Goal: Register for event/course

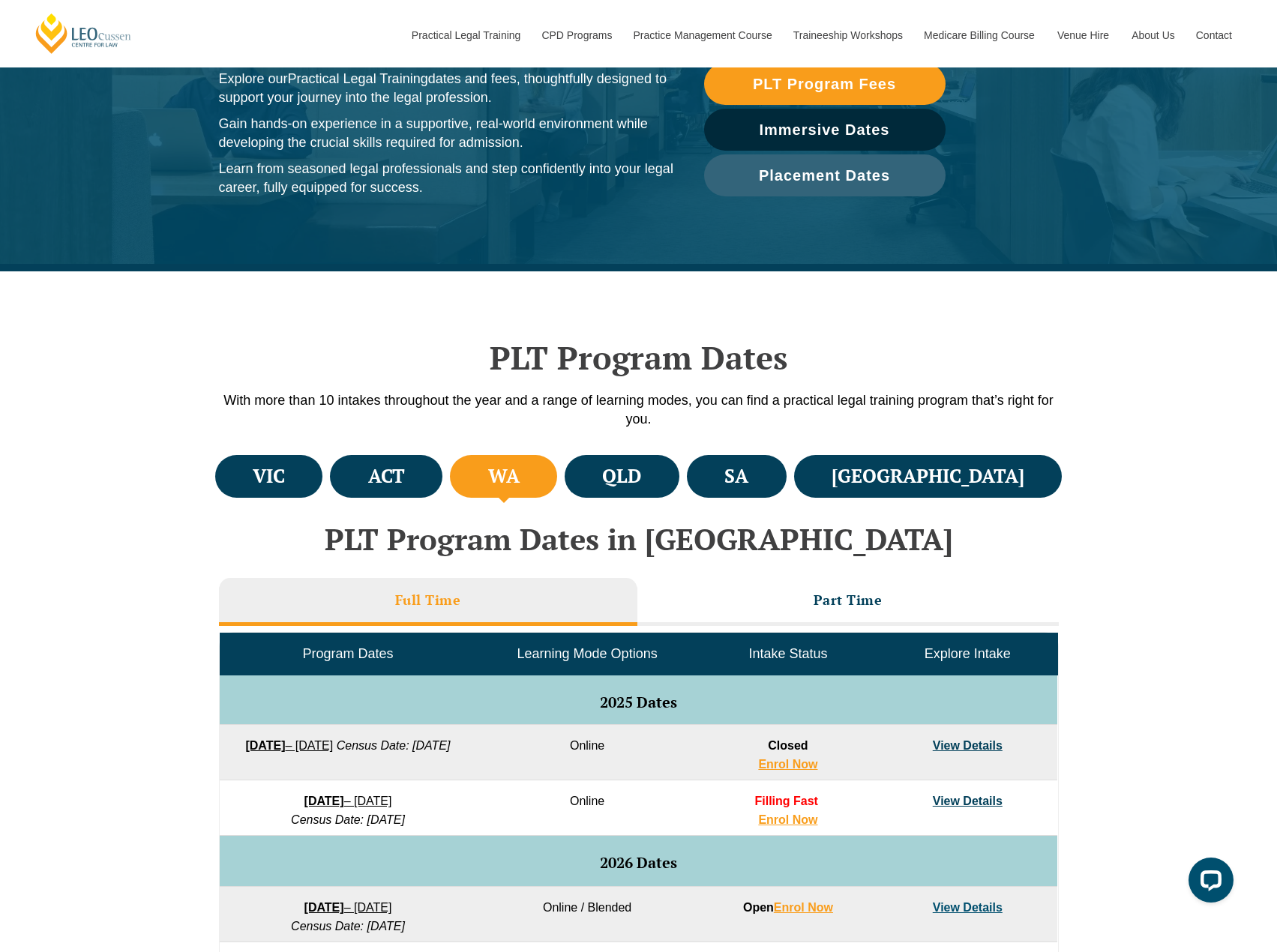
scroll to position [450, 0]
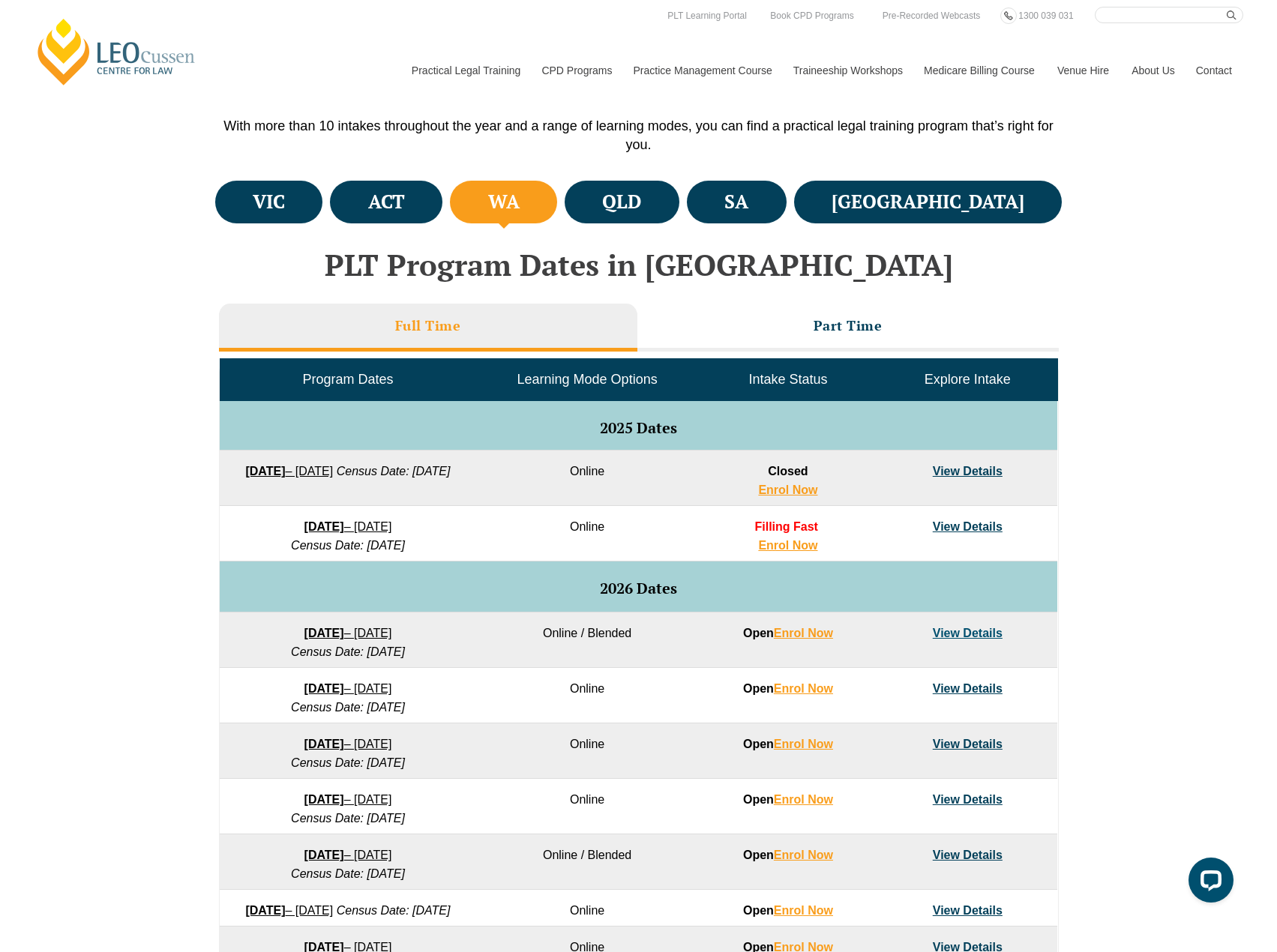
click at [1177, 559] on div "VIC ACT WA QLD SA NSW PLT Program Dates in Victoria Full Time Part Time Program…" at bounding box center [638, 621] width 1277 height 888
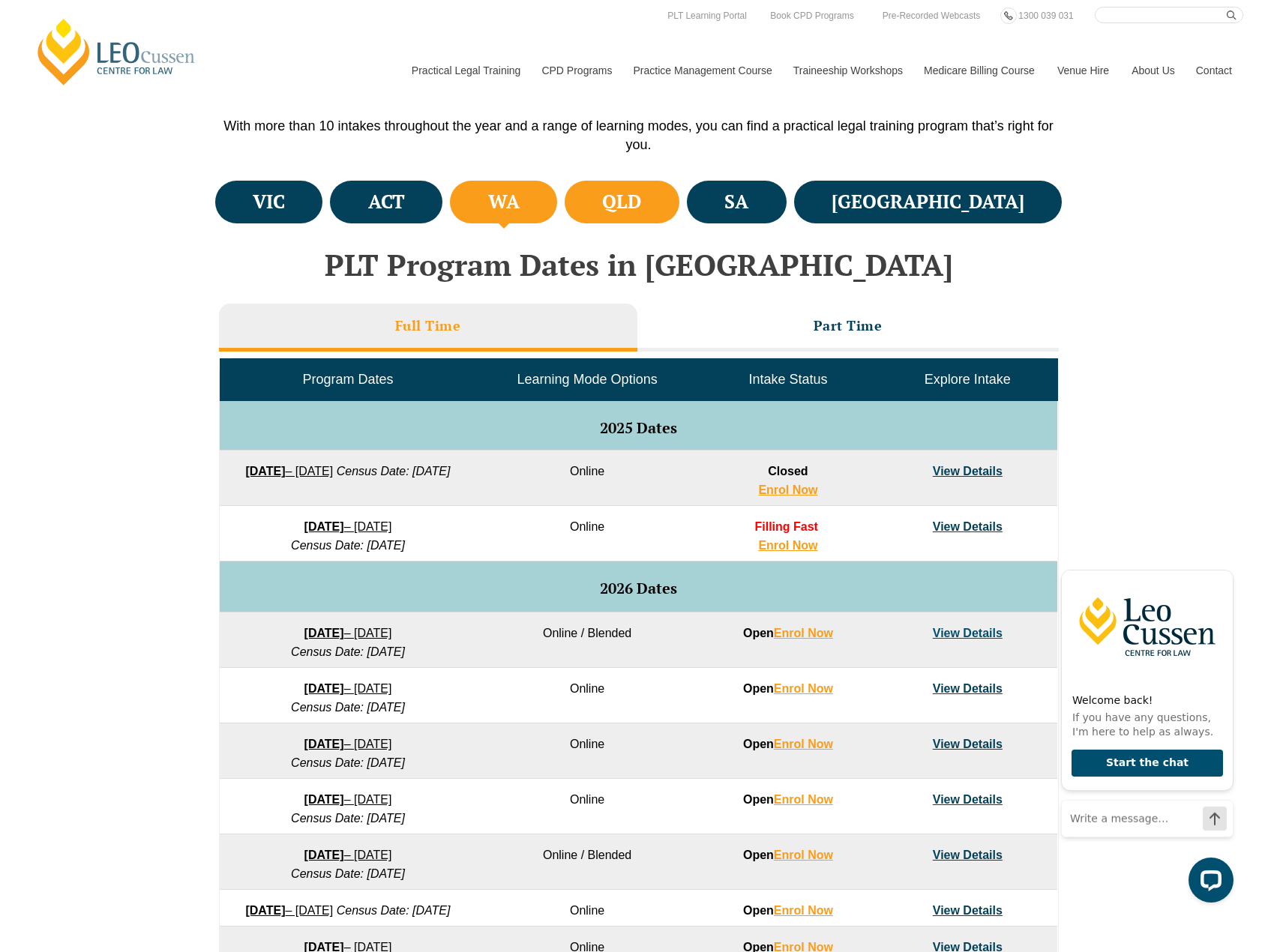
click at [679, 188] on li "QLD" at bounding box center [622, 202] width 115 height 43
click at [1111, 397] on div "VIC ACT WA QLD SA NSW PLT Program Dates in Victoria Full Time Part Time Program…" at bounding box center [638, 621] width 1277 height 888
click at [1103, 385] on div "VIC ACT WA QLD SA NSW PLT Program Dates in Victoria Full Time Part Time Program…" at bounding box center [638, 621] width 1277 height 888
click at [1226, 557] on icon "Hide greeting" at bounding box center [1224, 558] width 18 height 18
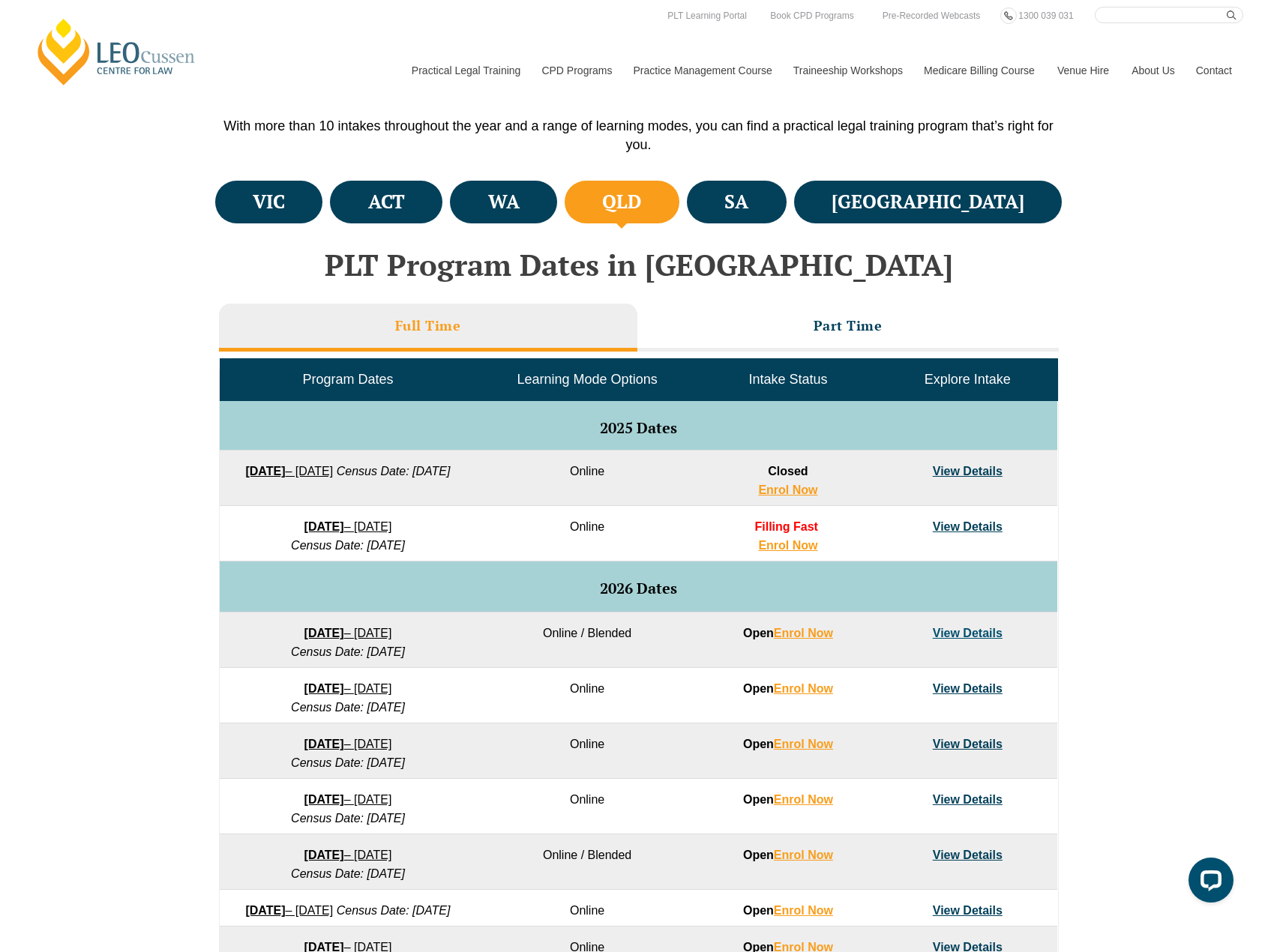
click at [1211, 527] on div "VIC ACT WA QLD SA NSW PLT Program Dates in Victoria Full Time Part Time Program…" at bounding box center [638, 621] width 1277 height 888
click at [1162, 435] on div "VIC ACT WA QLD SA NSW PLT Program Dates in Victoria Full Time Part Time Program…" at bounding box center [638, 621] width 1277 height 888
click at [1147, 433] on div "VIC ACT WA QLD SA NSW PLT Program Dates in Victoria Full Time Part Time Program…" at bounding box center [638, 621] width 1277 height 888
click at [1213, 423] on div "VIC ACT WA QLD SA NSW PLT Program Dates in Victoria Full Time Part Time Program…" at bounding box center [638, 621] width 1277 height 888
